Goal: Task Accomplishment & Management: Manage account settings

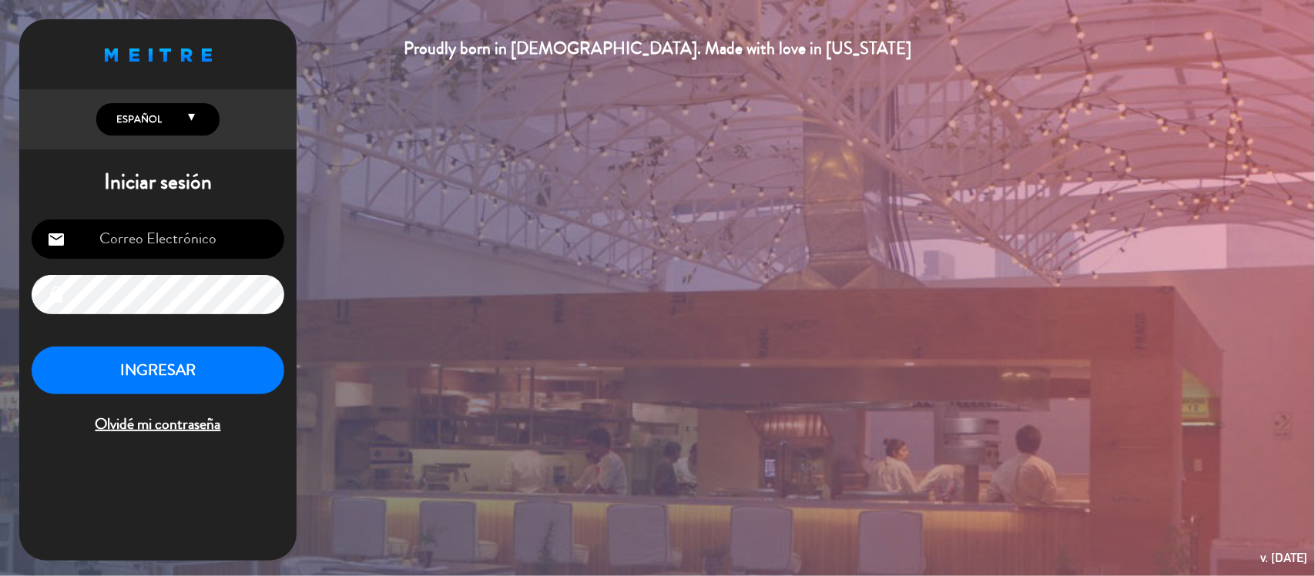
type input "[EMAIL_ADDRESS][DOMAIN_NAME]"
click at [206, 372] on button "INGRESAR" at bounding box center [158, 371] width 253 height 49
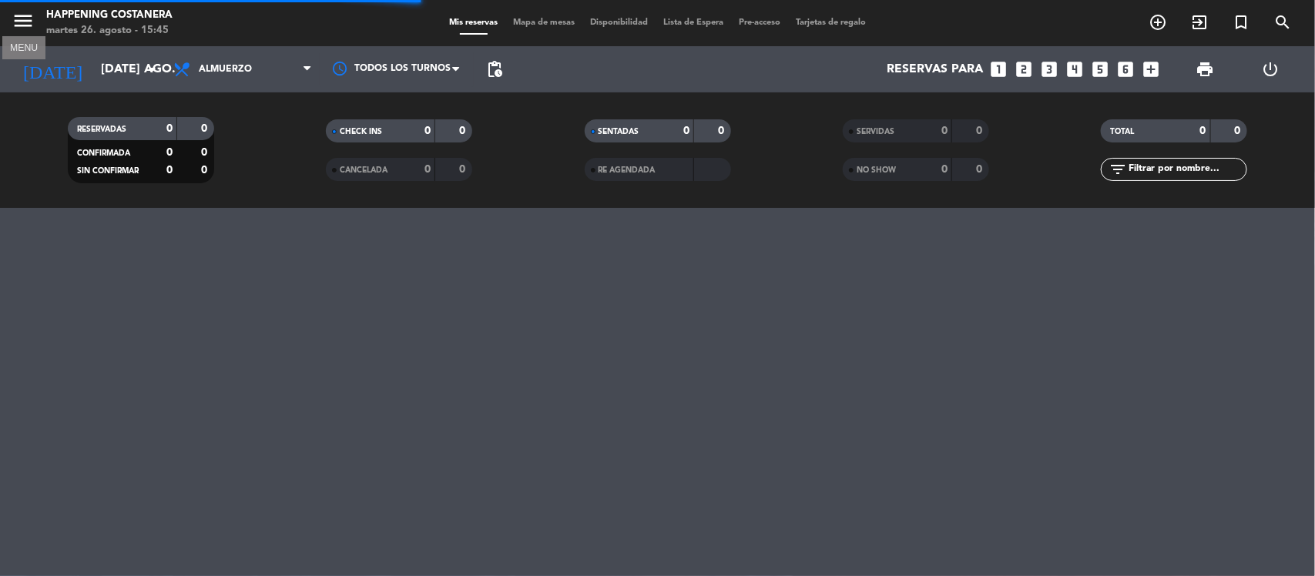
click at [20, 20] on icon "menu" at bounding box center [23, 20] width 23 height 23
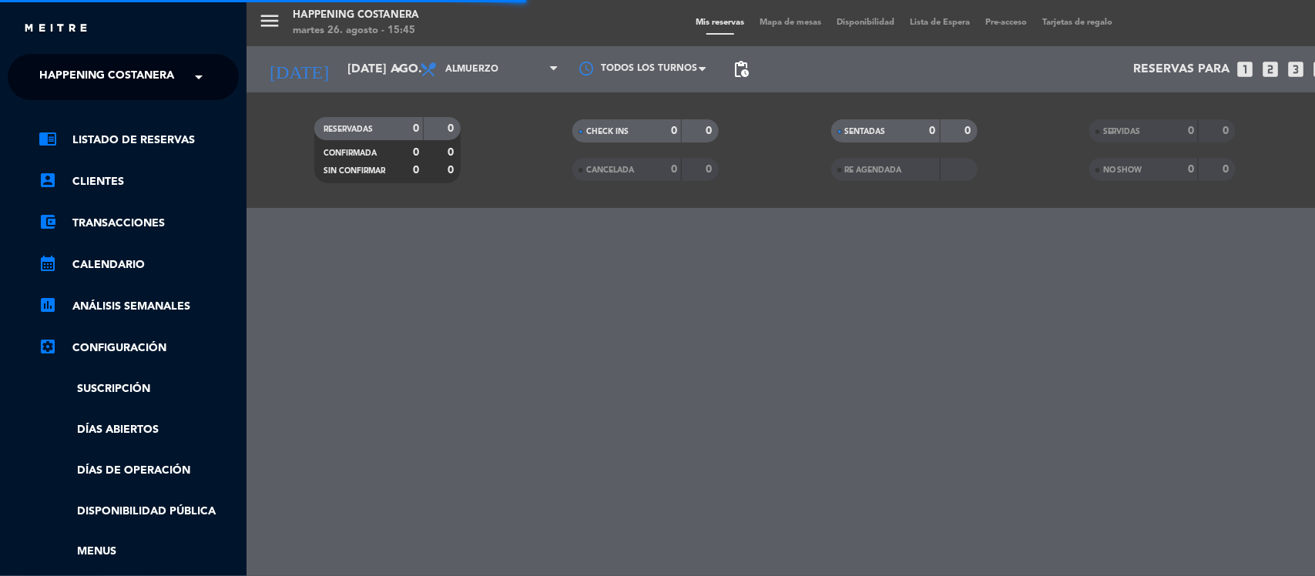
click at [74, 73] on span "Happening Costanera" at bounding box center [106, 77] width 135 height 32
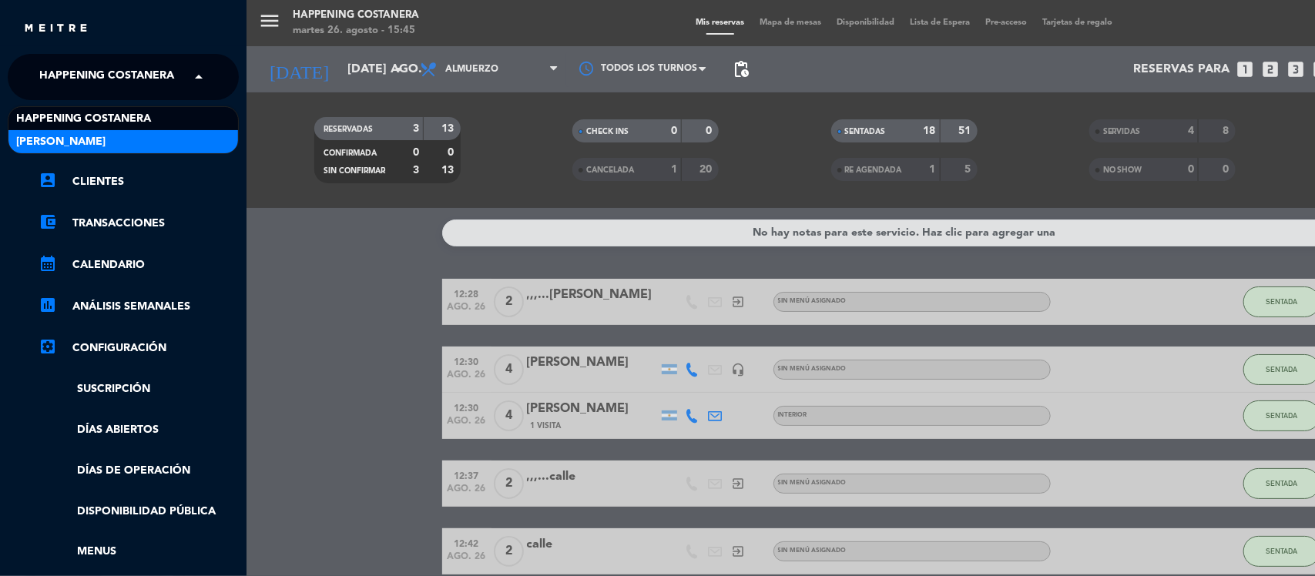
click at [59, 141] on span "[PERSON_NAME]" at bounding box center [60, 142] width 89 height 18
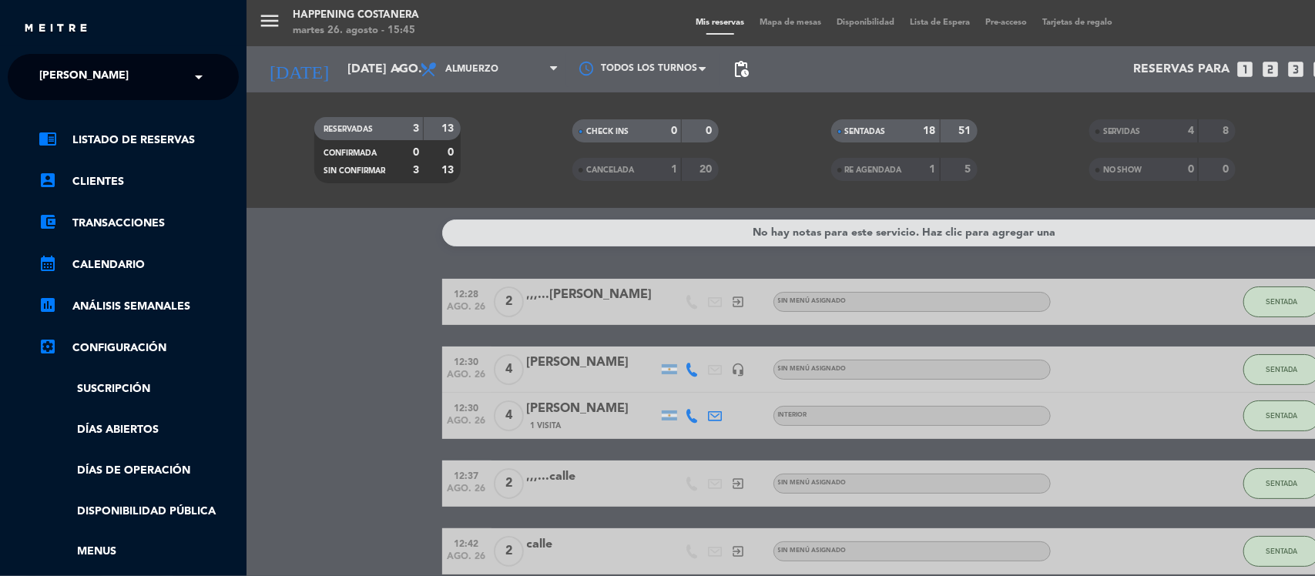
click at [324, 372] on div "menu Happening Costanera martes 26. agosto - 15:45 Mis reservas Mapa de mesas D…" at bounding box center [904, 288] width 1315 height 576
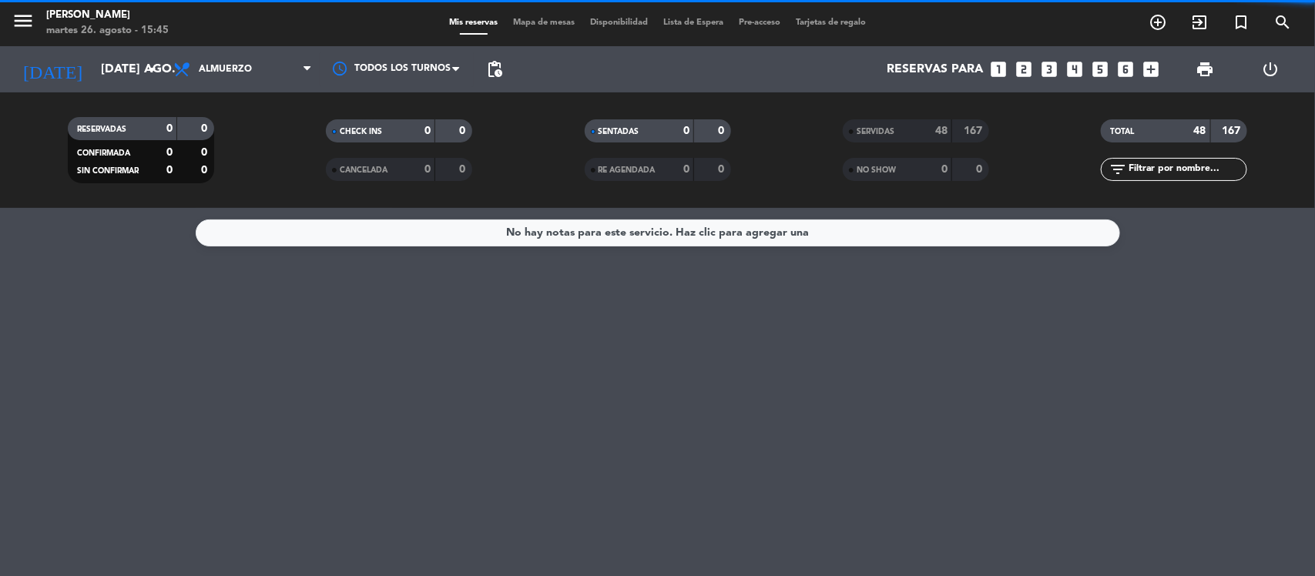
click at [237, 62] on span "Almuerzo" at bounding box center [243, 69] width 154 height 34
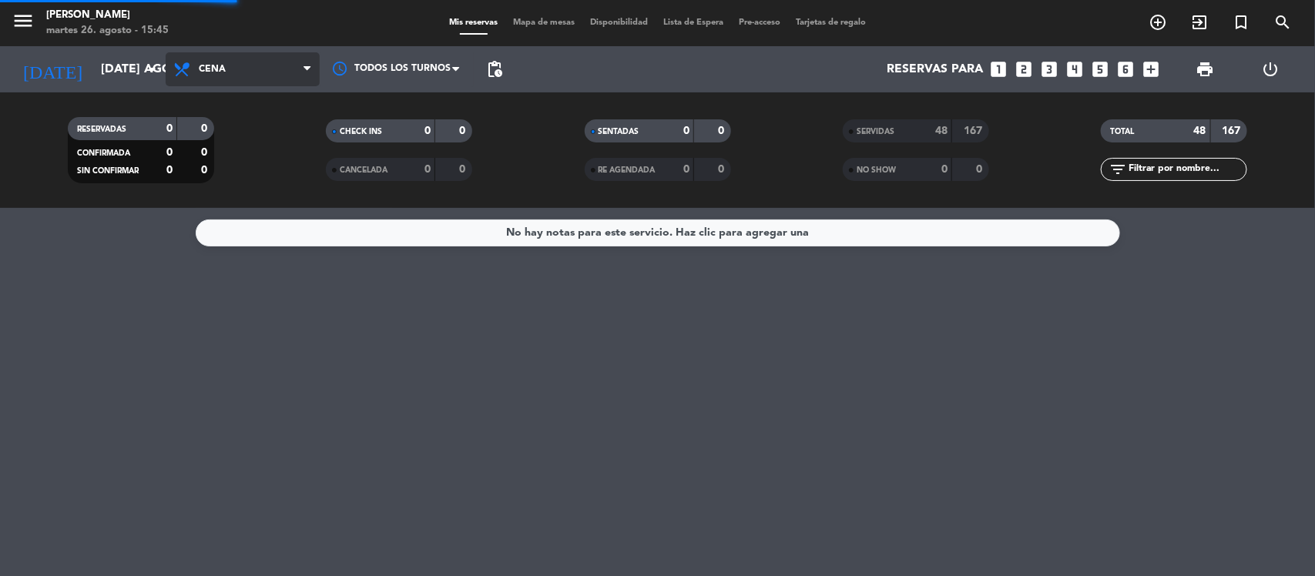
click at [233, 170] on div "menu Gardiner martes 26. agosto - 15:45 Mis reservas Mapa de mesas Disponibilid…" at bounding box center [657, 104] width 1315 height 208
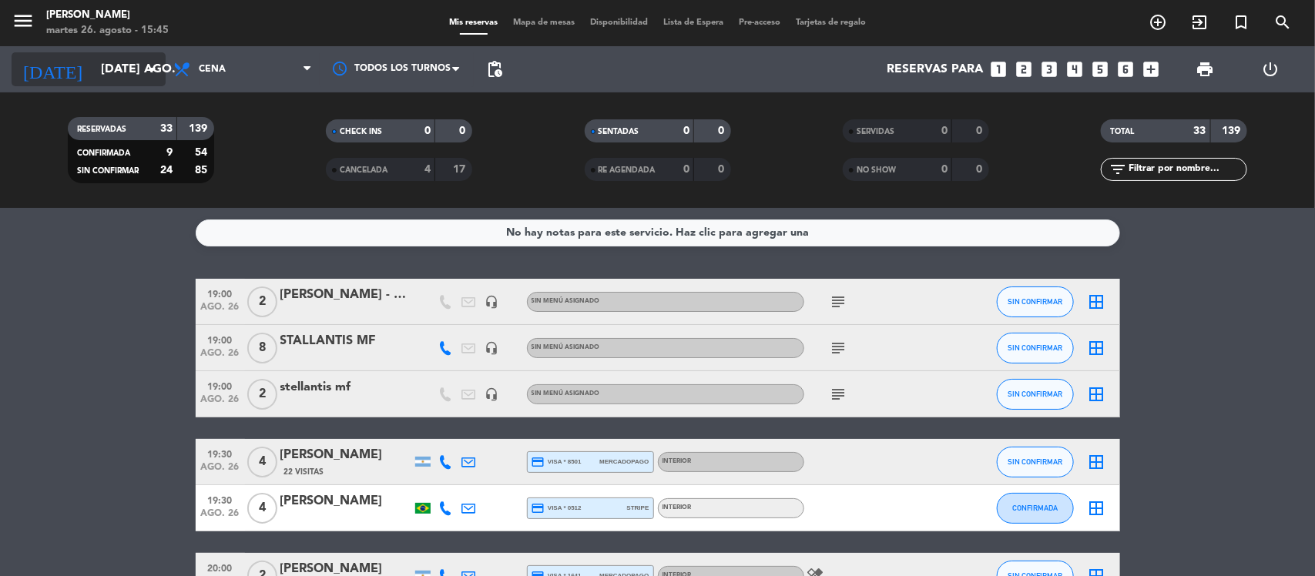
click at [109, 69] on input "[DATE] ago." at bounding box center [174, 70] width 163 height 30
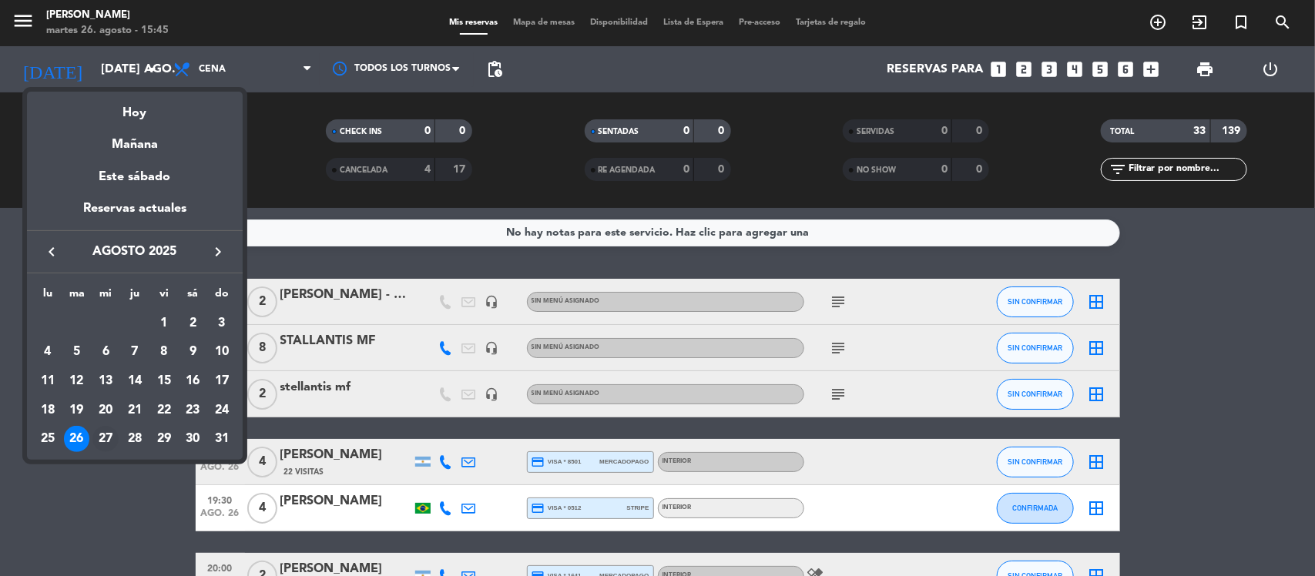
click at [102, 441] on div "27" at bounding box center [105, 439] width 26 height 26
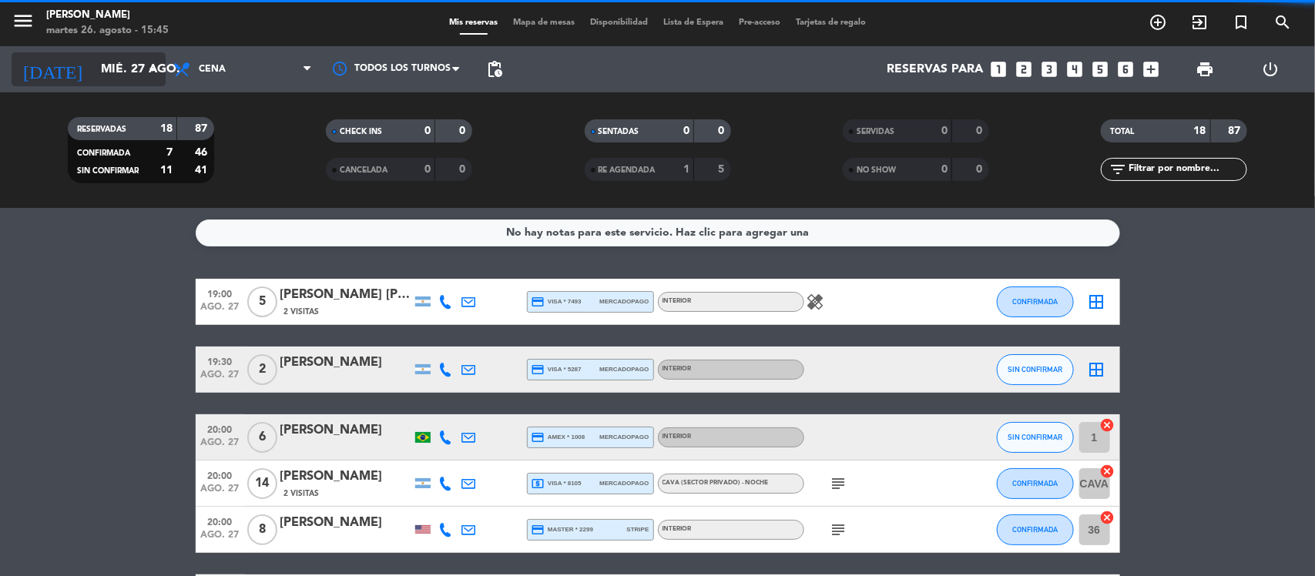
click at [93, 62] on input "mié. 27 ago." at bounding box center [174, 70] width 163 height 30
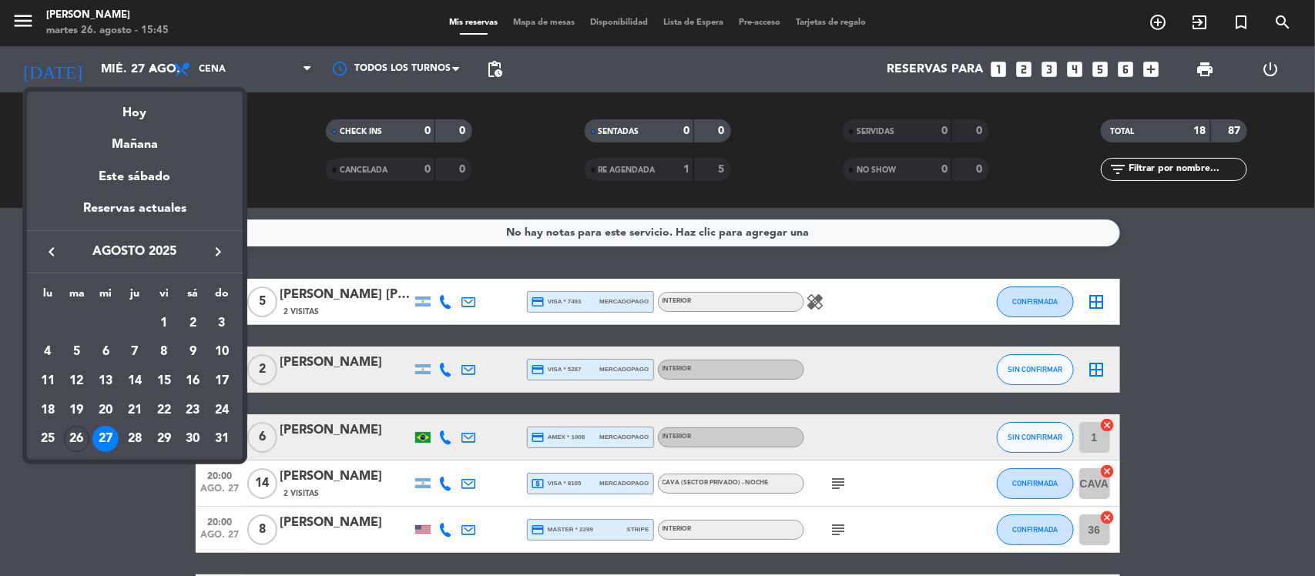
click at [133, 439] on div "28" at bounding box center [135, 439] width 26 height 26
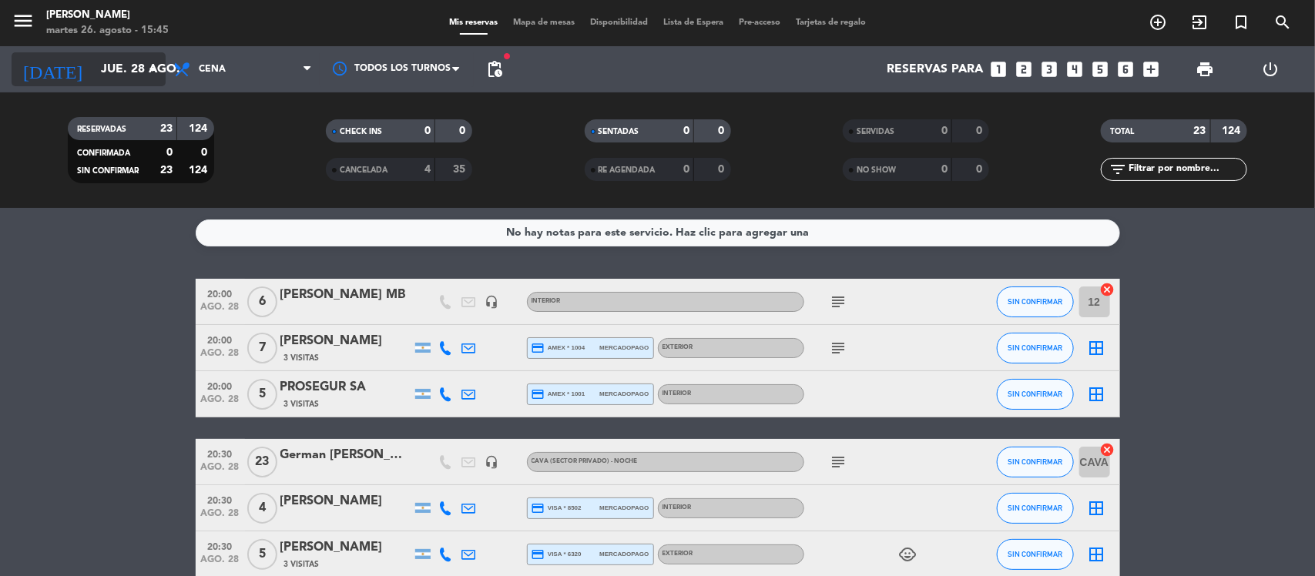
click at [127, 73] on input "jue. 28 ago." at bounding box center [174, 70] width 163 height 30
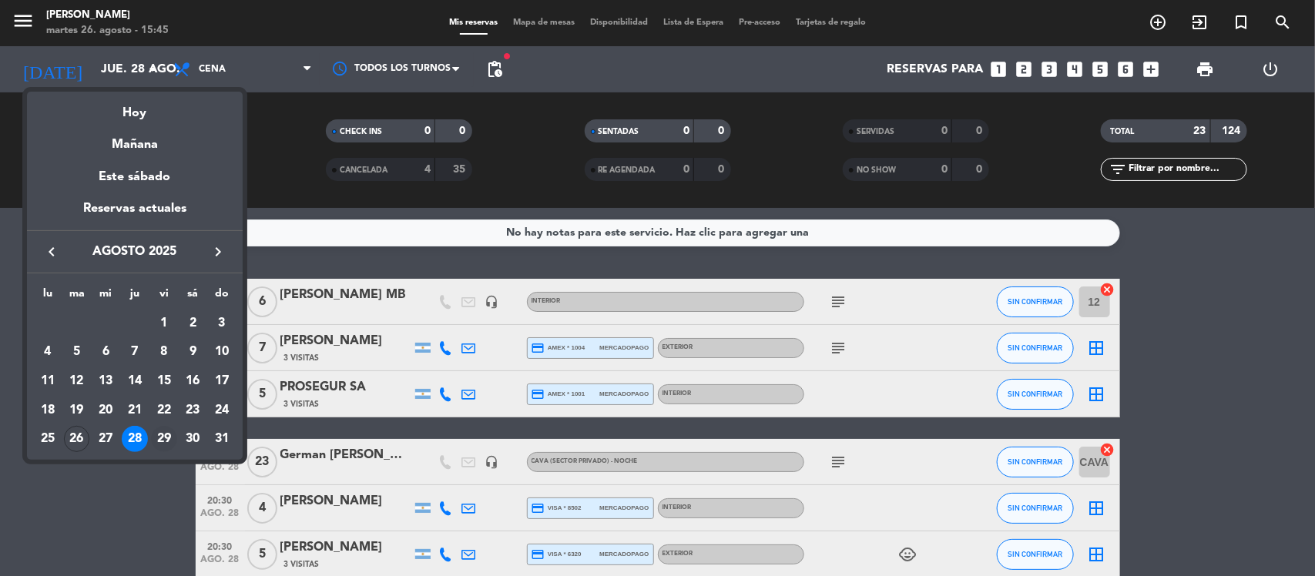
click at [159, 437] on div "29" at bounding box center [164, 439] width 26 height 26
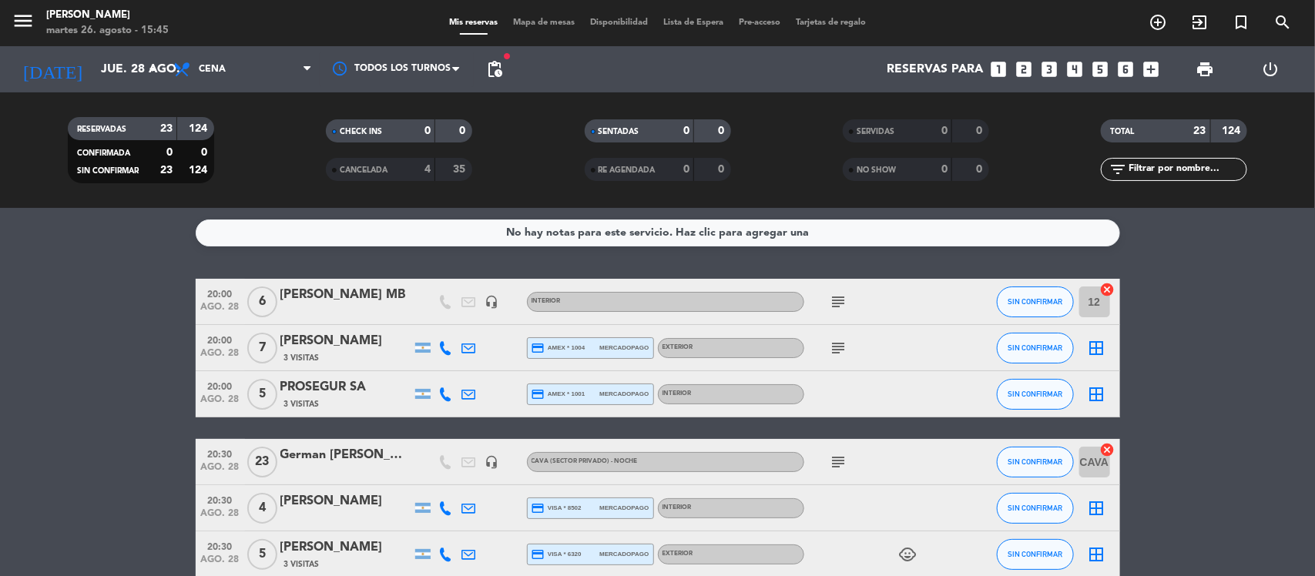
type input "vie. 29 ago."
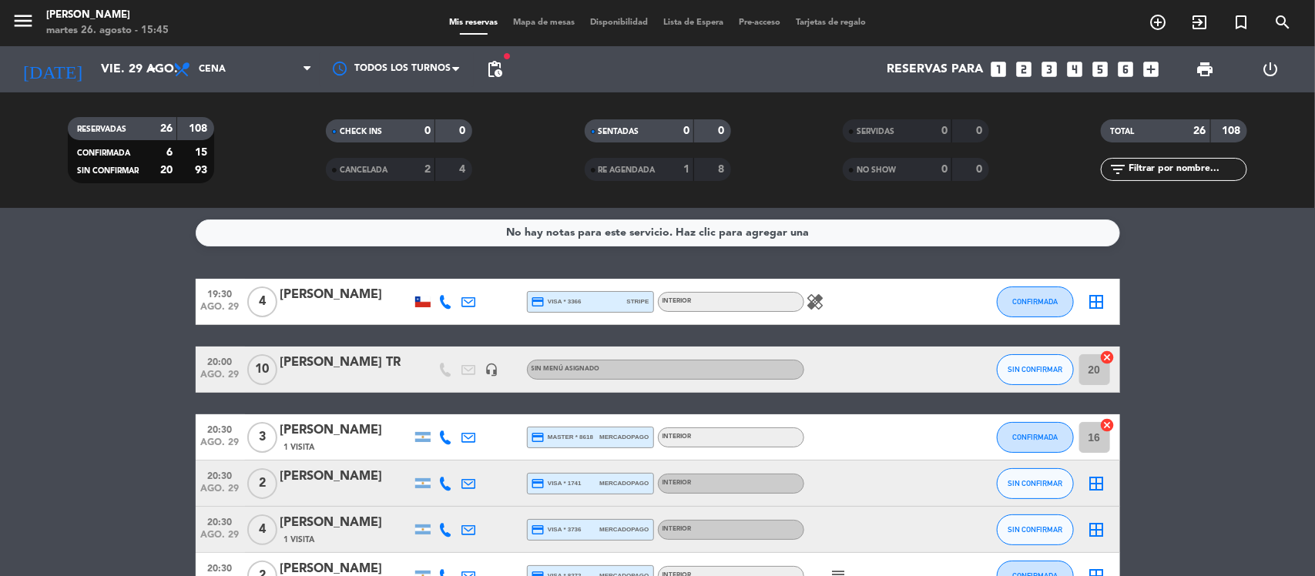
click at [532, 24] on span "Mapa de mesas" at bounding box center [543, 22] width 77 height 8
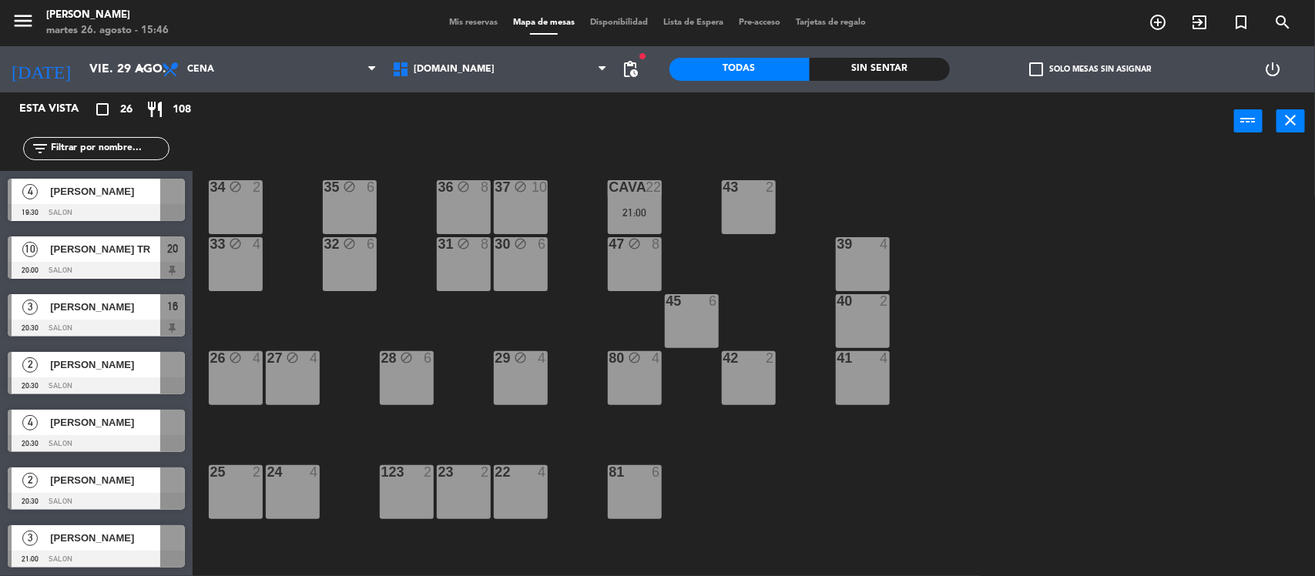
click at [633, 380] on div "80 block 4" at bounding box center [635, 378] width 54 height 54
click at [791, 113] on button "Liberar Mesa" at bounding box center [762, 121] width 92 height 31
click at [643, 256] on div "47 block 8" at bounding box center [635, 264] width 54 height 54
click at [746, 121] on button "Liberar Mesa" at bounding box center [762, 121] width 92 height 31
click at [1003, 316] on div "34 block 2 35 block 6 36 block 8 43 2 37 block 10 CAVA 22 21:00 33 block 4 32 b…" at bounding box center [760, 366] width 1109 height 426
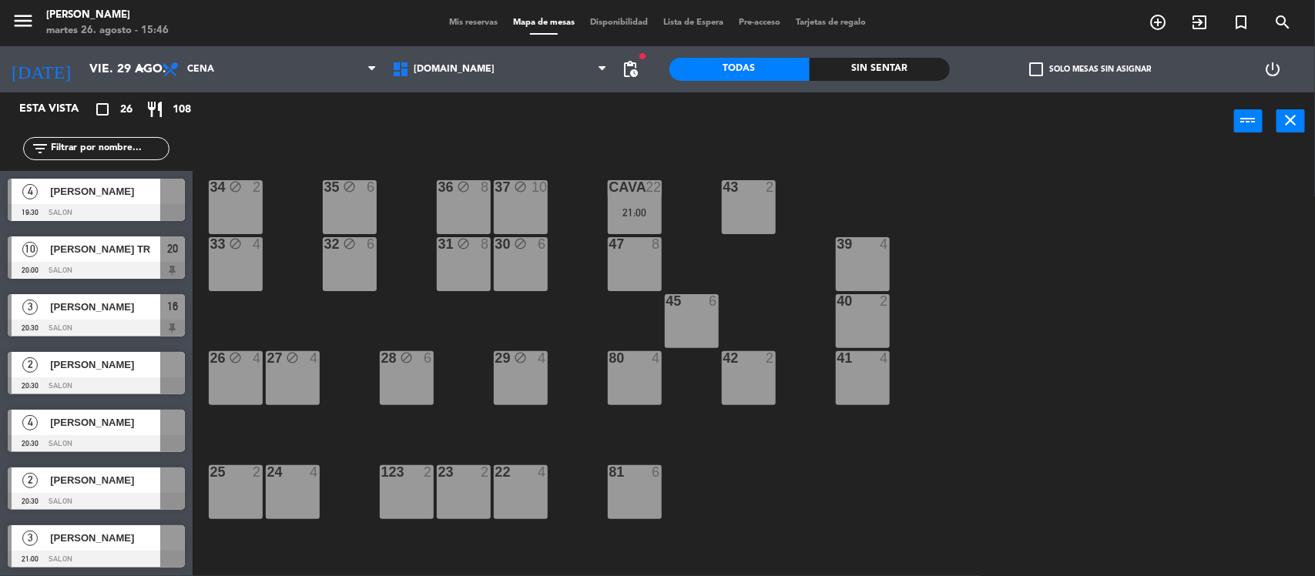
click at [516, 194] on div "block" at bounding box center [520, 187] width 25 height 15
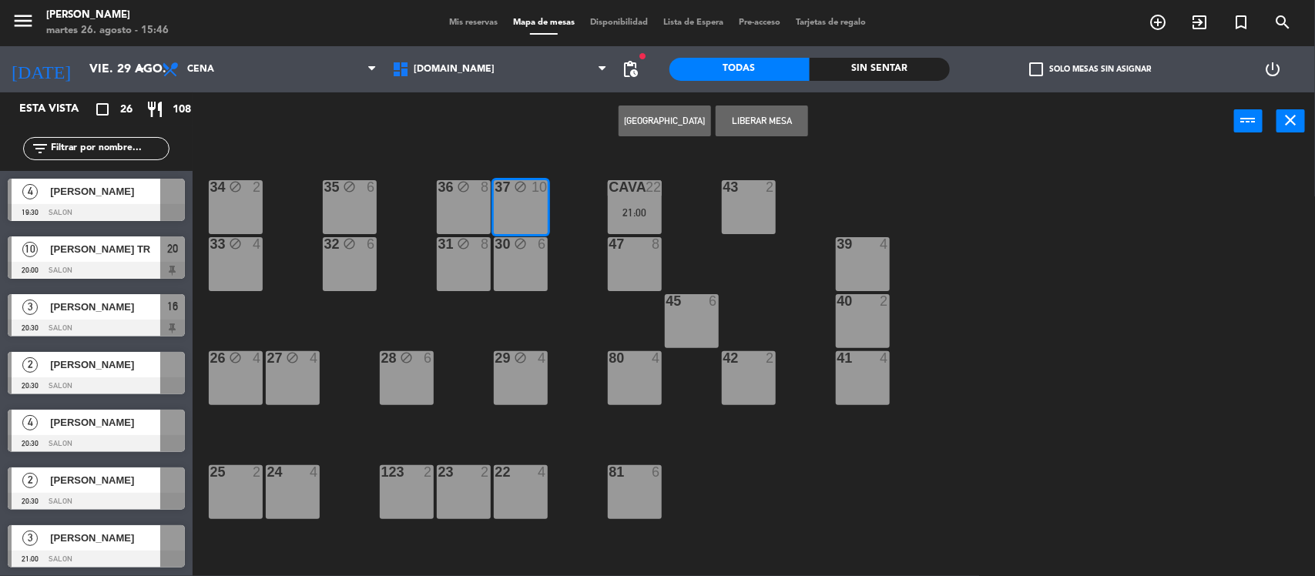
click at [760, 122] on button "Liberar Mesa" at bounding box center [762, 121] width 92 height 31
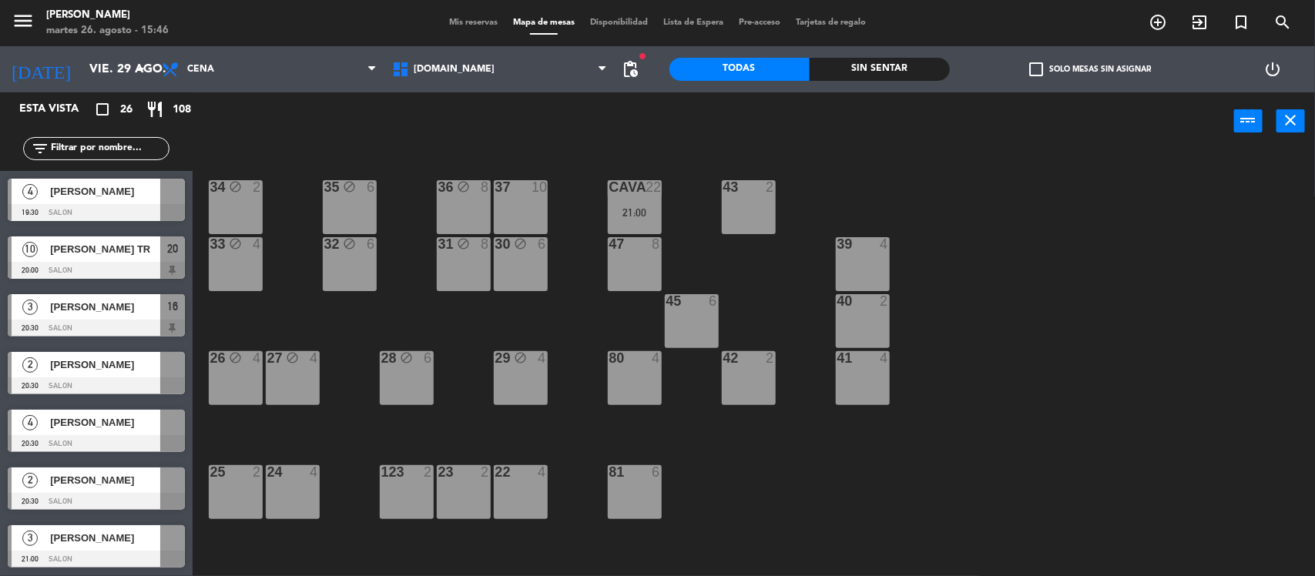
drag, startPoint x: 994, startPoint y: 213, endPoint x: 1123, endPoint y: 224, distance: 129.2
click at [999, 214] on div "34 block 2 35 block 6 36 block 8 43 2 37 10 CAVA 22 21:00 33 block 4 32 block 6…" at bounding box center [760, 366] width 1109 height 426
click at [1297, 121] on icon "close" at bounding box center [1291, 120] width 18 height 18
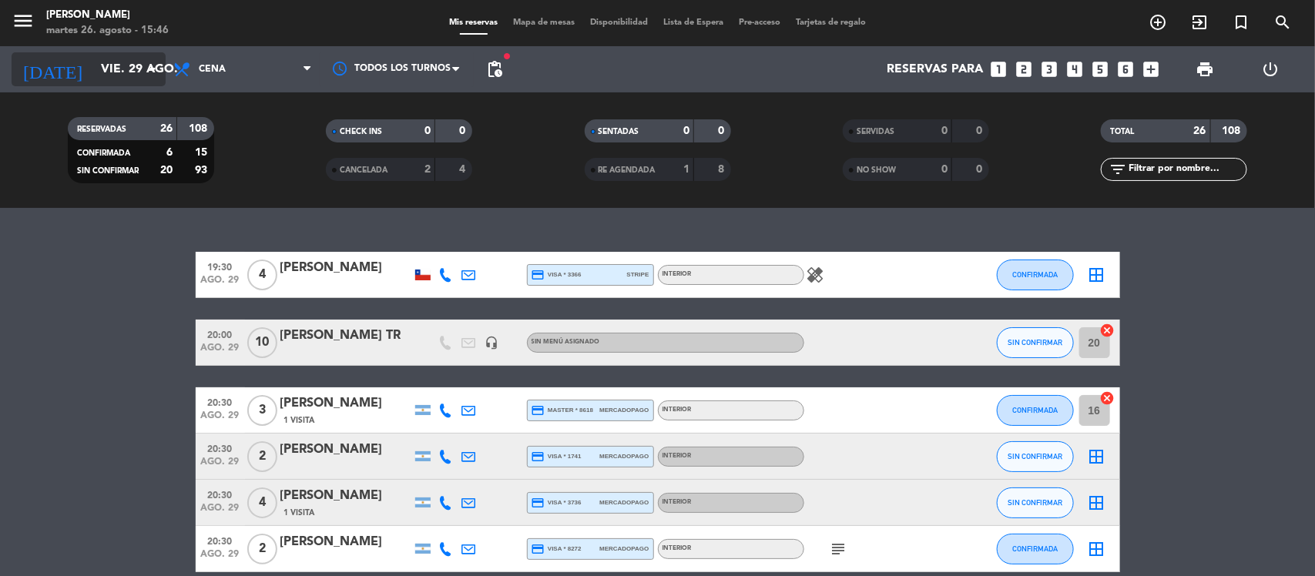
click at [93, 73] on input "vie. 29 ago." at bounding box center [174, 70] width 163 height 30
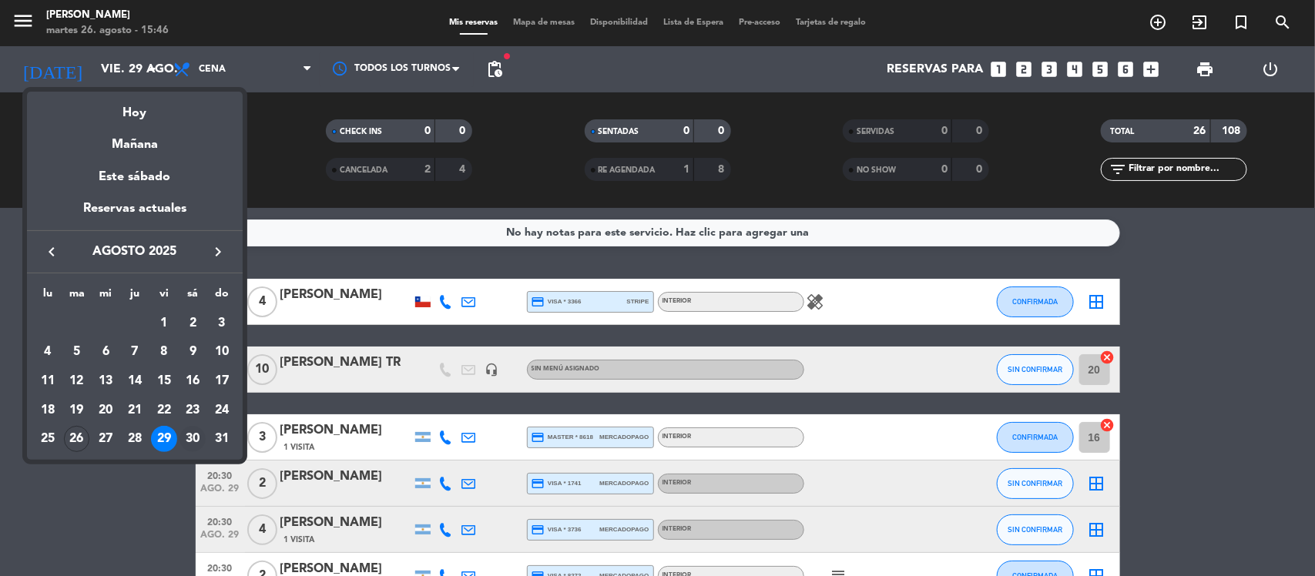
click at [190, 435] on div "30" at bounding box center [193, 439] width 26 height 26
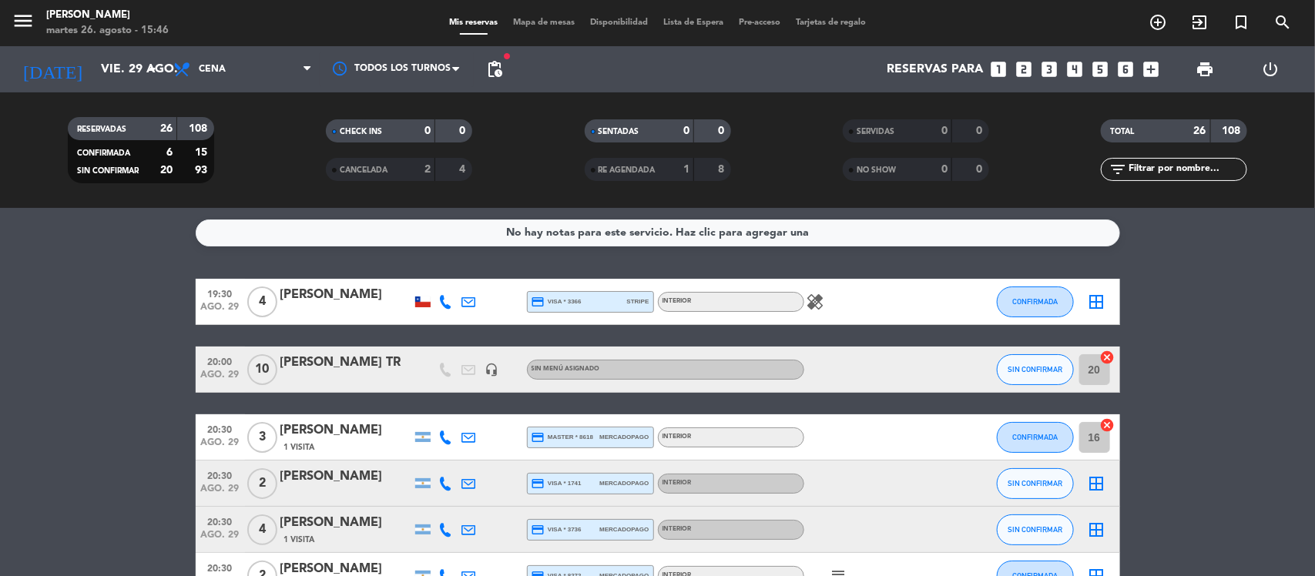
type input "sáb. 30 ago."
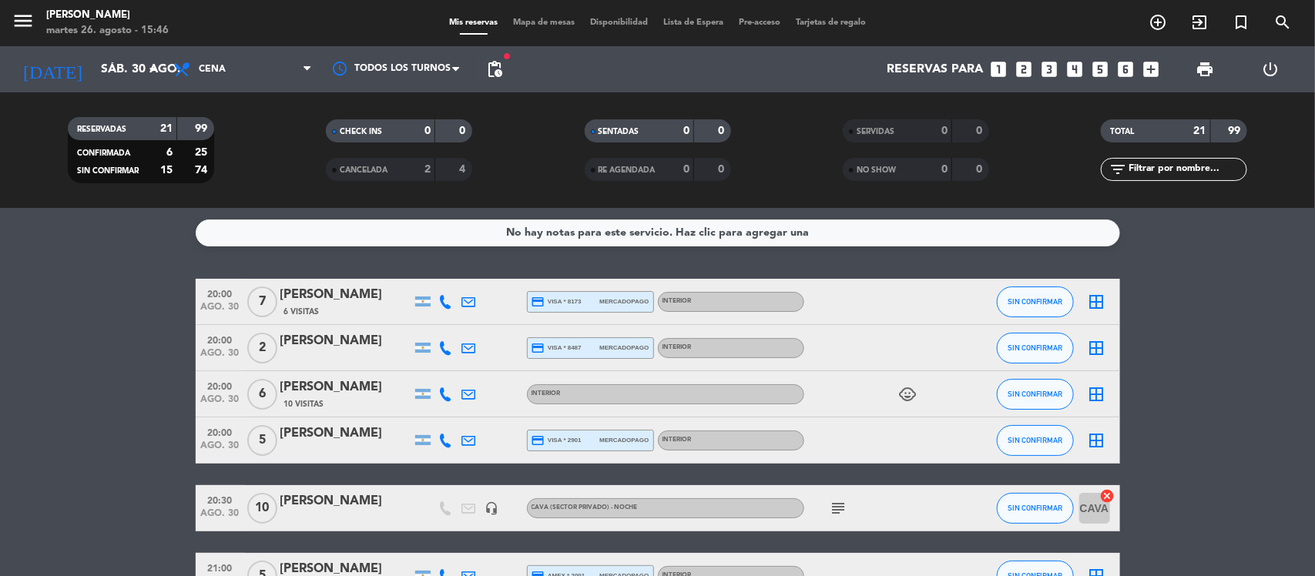
click at [522, 20] on span "Mapa de mesas" at bounding box center [543, 22] width 77 height 8
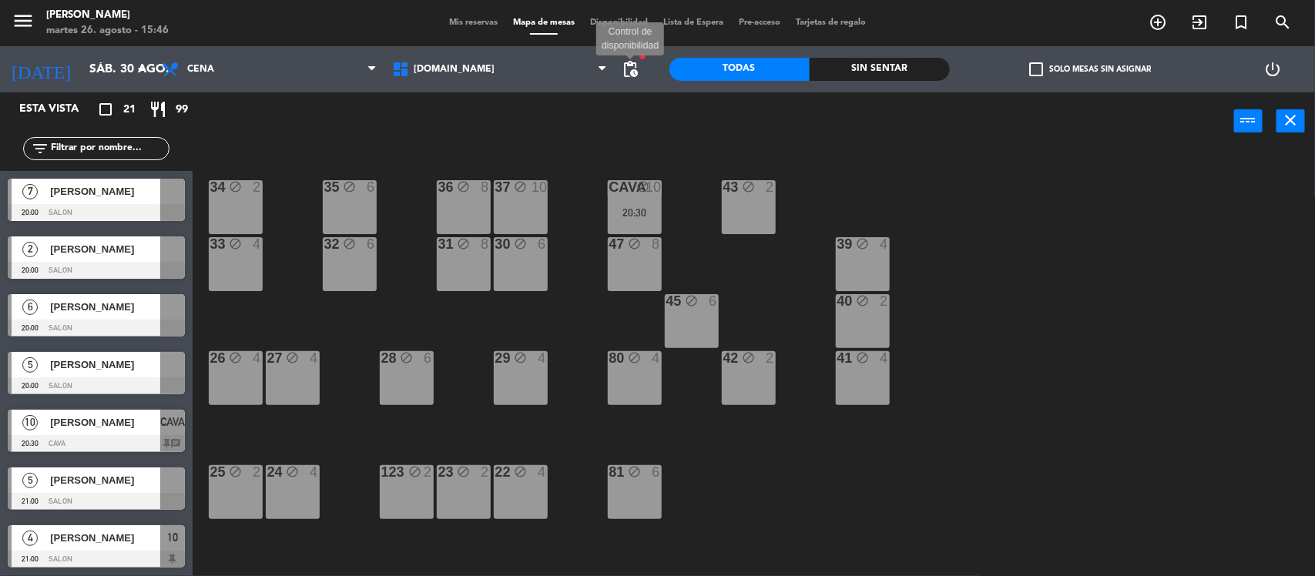
click at [633, 69] on span "pending_actions" at bounding box center [631, 69] width 18 height 18
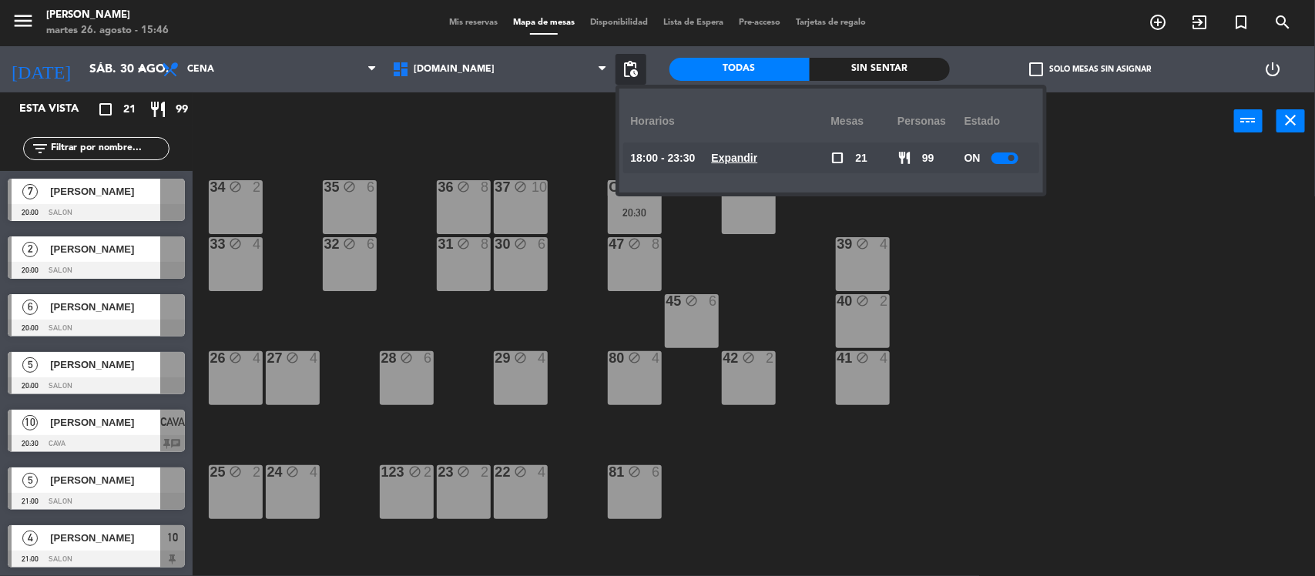
click at [730, 159] on u "Expandir" at bounding box center [735, 158] width 46 height 12
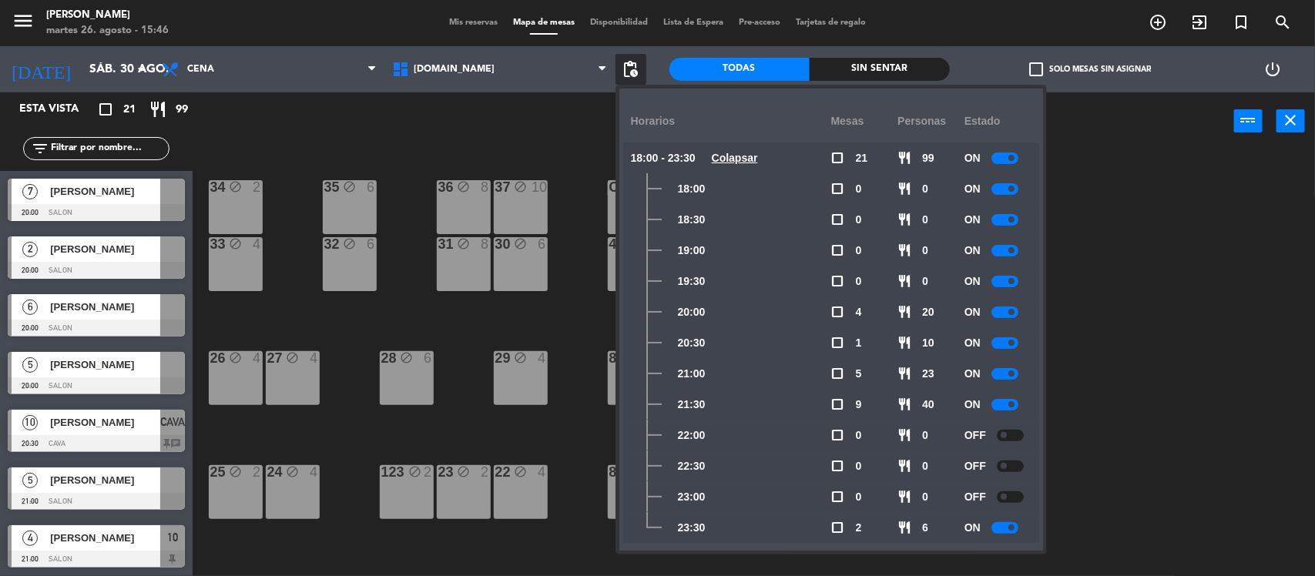
click at [999, 404] on div at bounding box center [1005, 405] width 27 height 12
click at [1126, 366] on div "34 block 2 35 block 6 36 block 8 43 block 2 37 block 10 CAVA block 10 20:30 33 …" at bounding box center [760, 366] width 1109 height 426
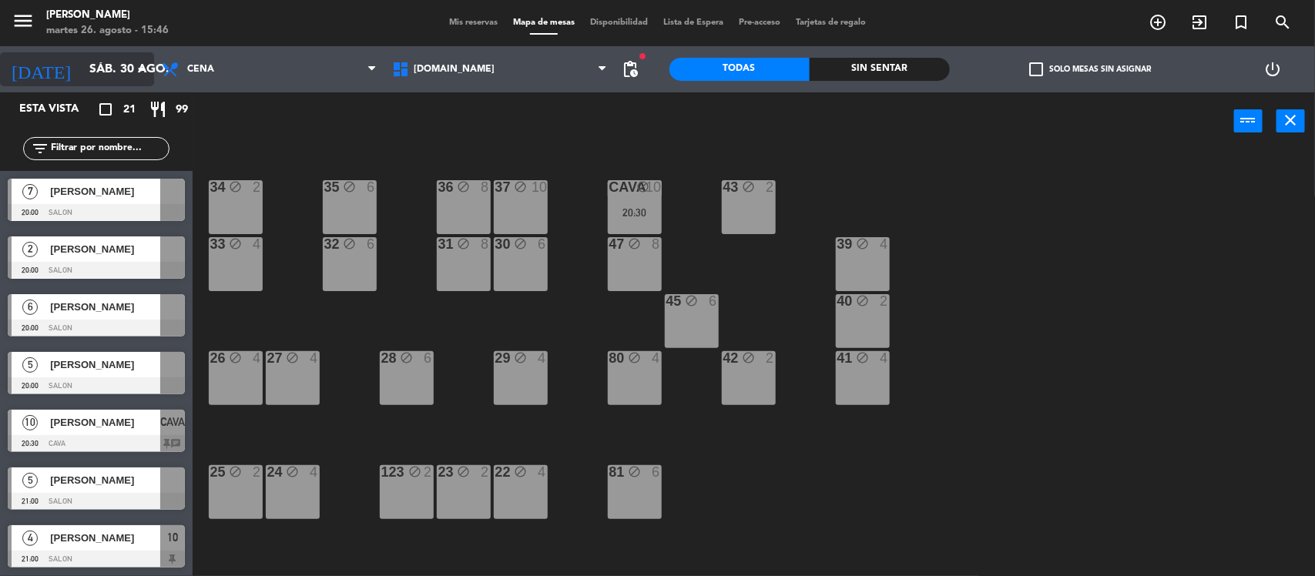
click at [109, 68] on input "sáb. 30 ago." at bounding box center [163, 70] width 163 height 30
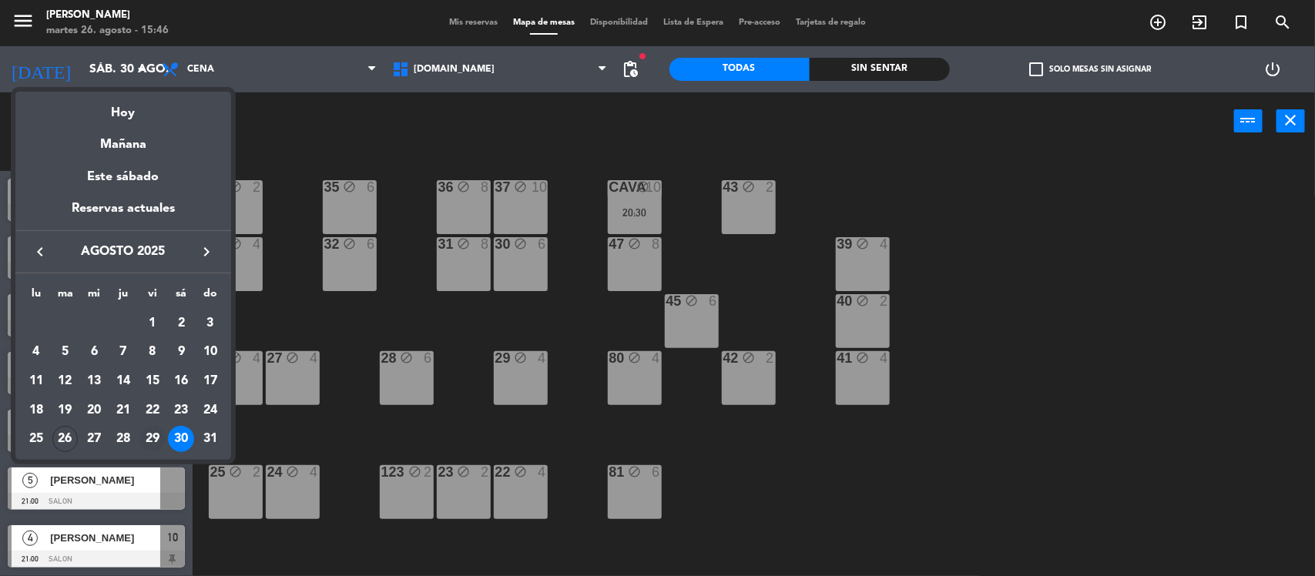
click at [147, 440] on div "29" at bounding box center [152, 439] width 26 height 26
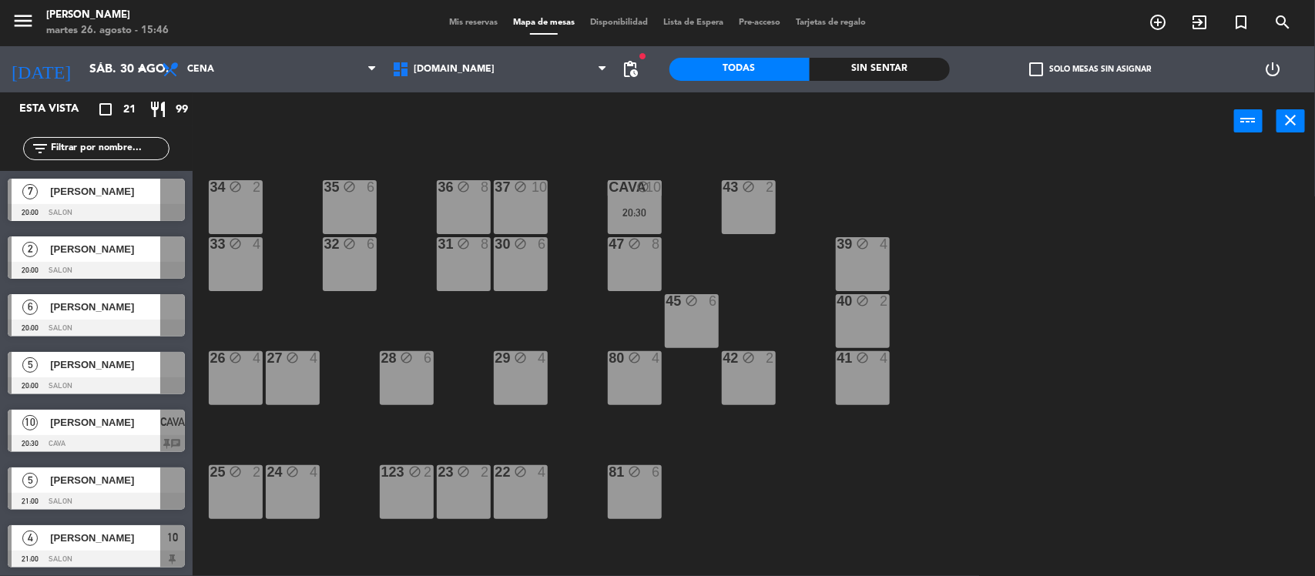
type input "vie. 29 ago."
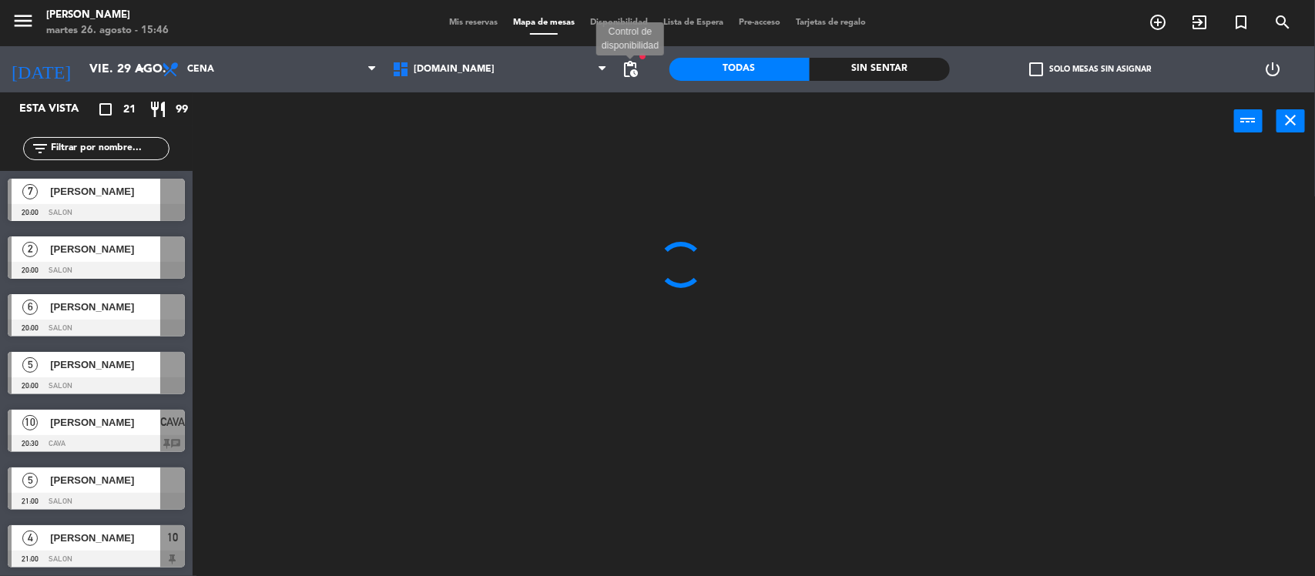
click at [628, 70] on span "pending_actions" at bounding box center [631, 69] width 18 height 18
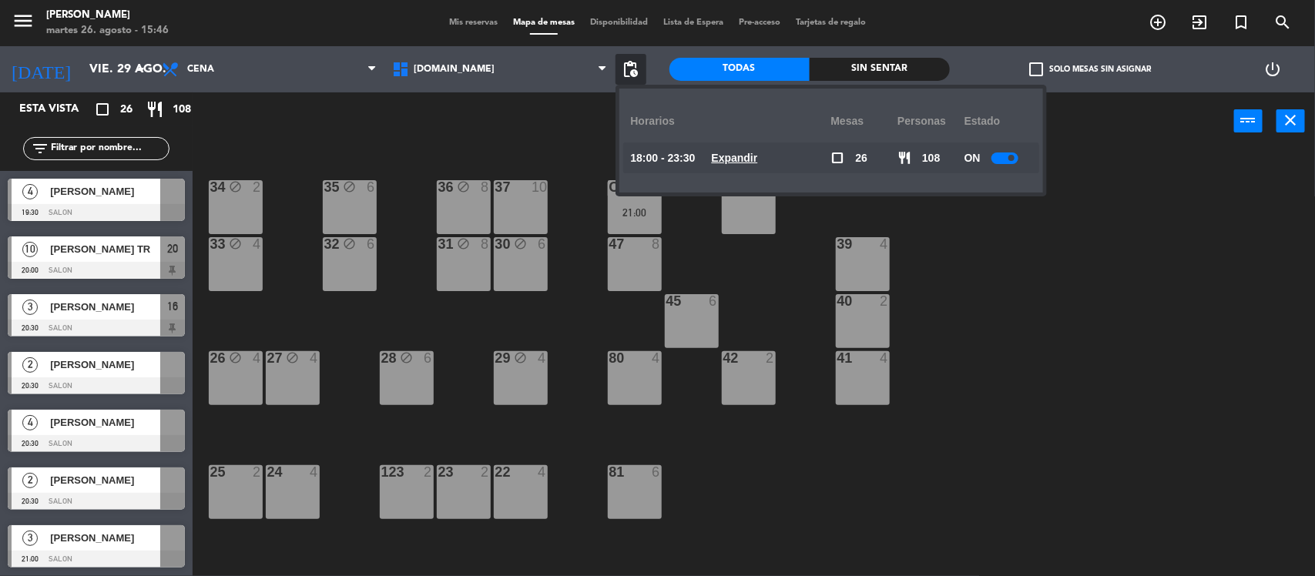
click at [755, 160] on u "Expandir" at bounding box center [735, 158] width 46 height 12
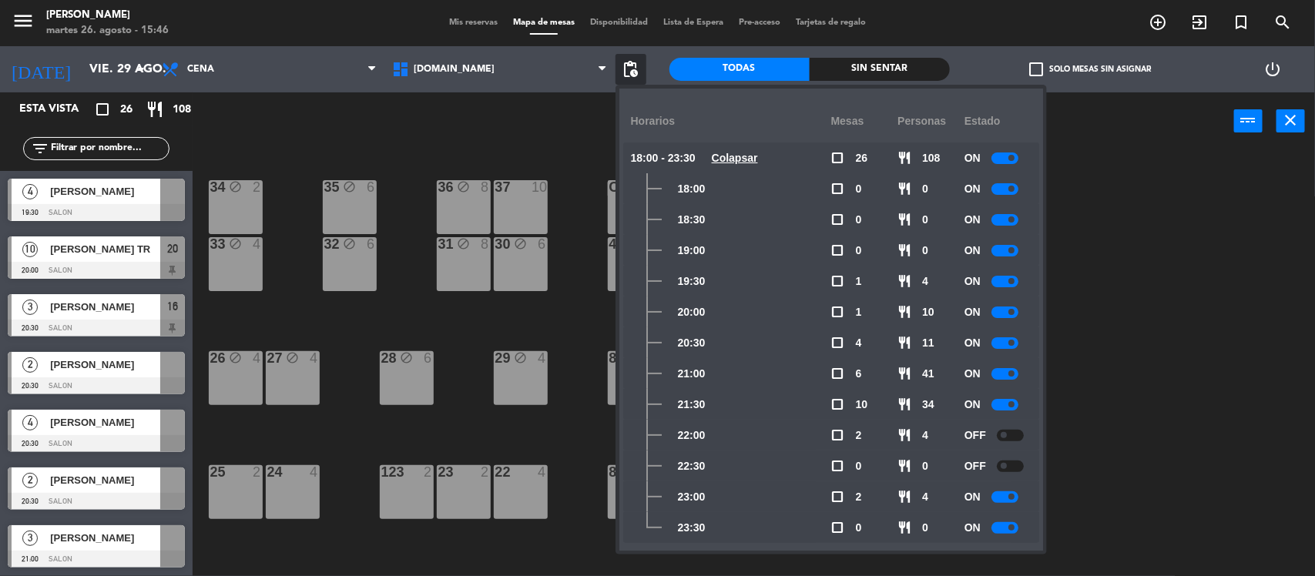
click at [992, 399] on small-switch at bounding box center [1005, 405] width 27 height 12
click at [999, 403] on div at bounding box center [1005, 405] width 27 height 12
click at [1183, 360] on div "34 block 2 35 block 6 36 block 8 43 2 37 10 CAVA 22 21:00 33 block 4 32 block 6…" at bounding box center [760, 366] width 1109 height 426
